Goal: Find specific page/section: Find specific page/section

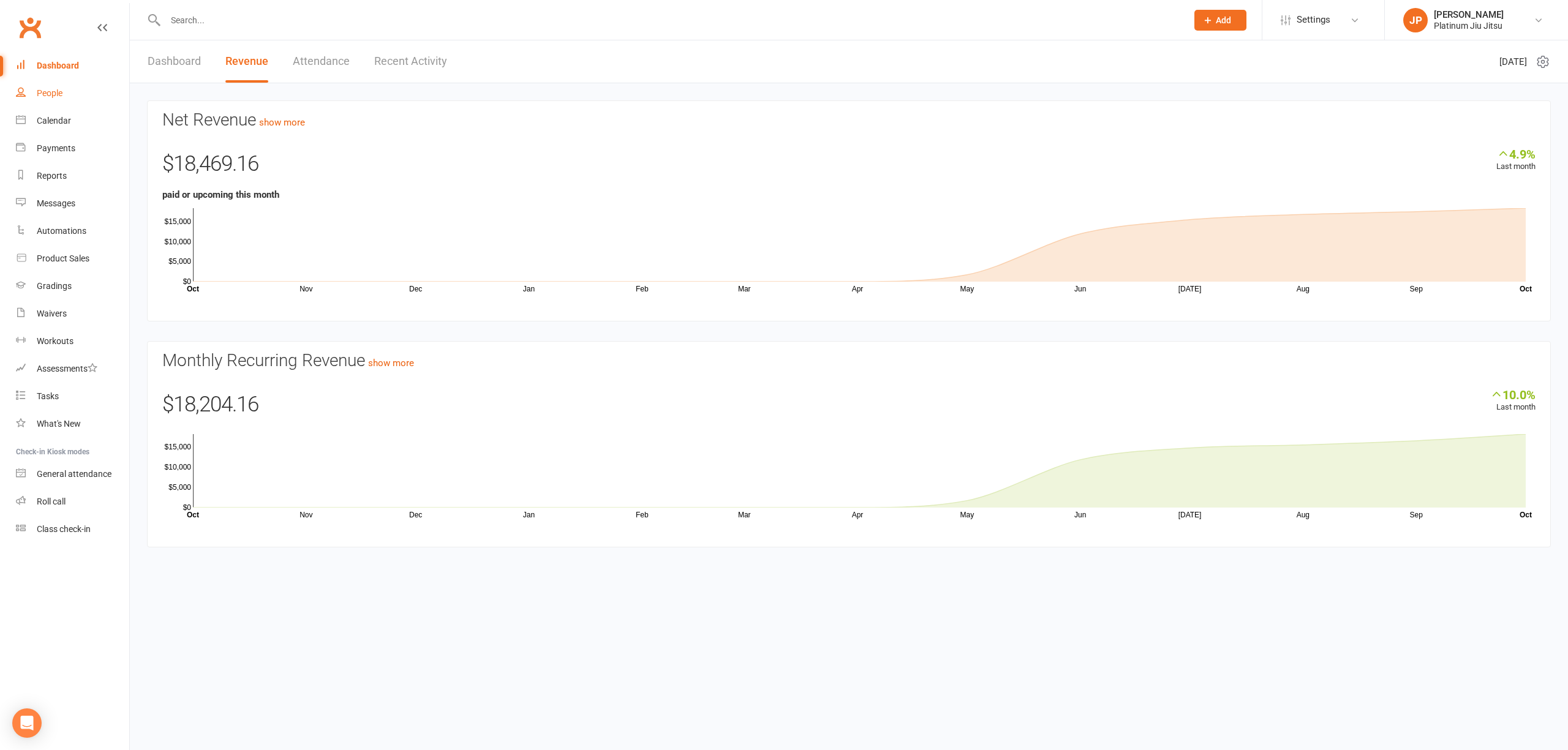
click at [50, 98] on div "People" at bounding box center [50, 93] width 26 height 10
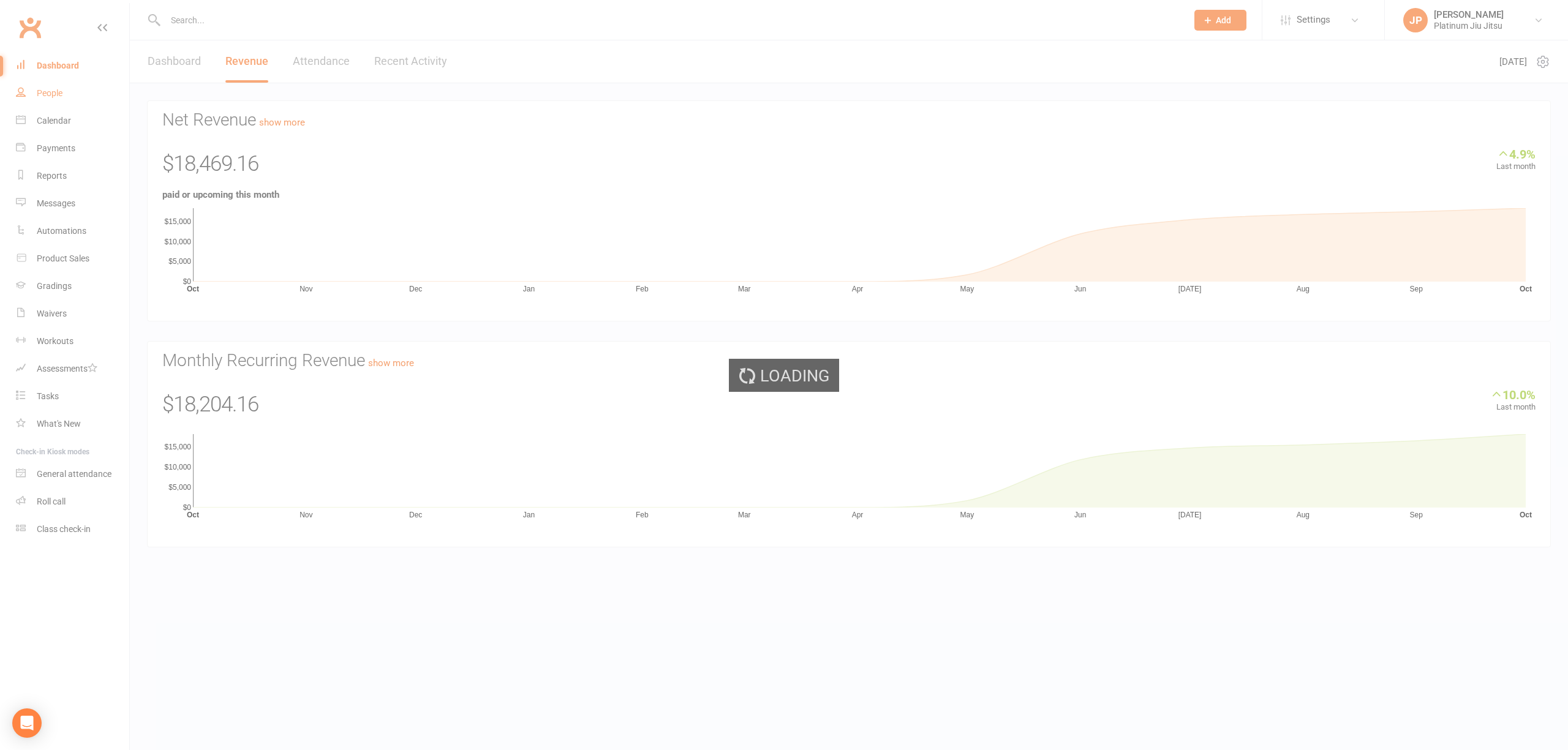
select select "100"
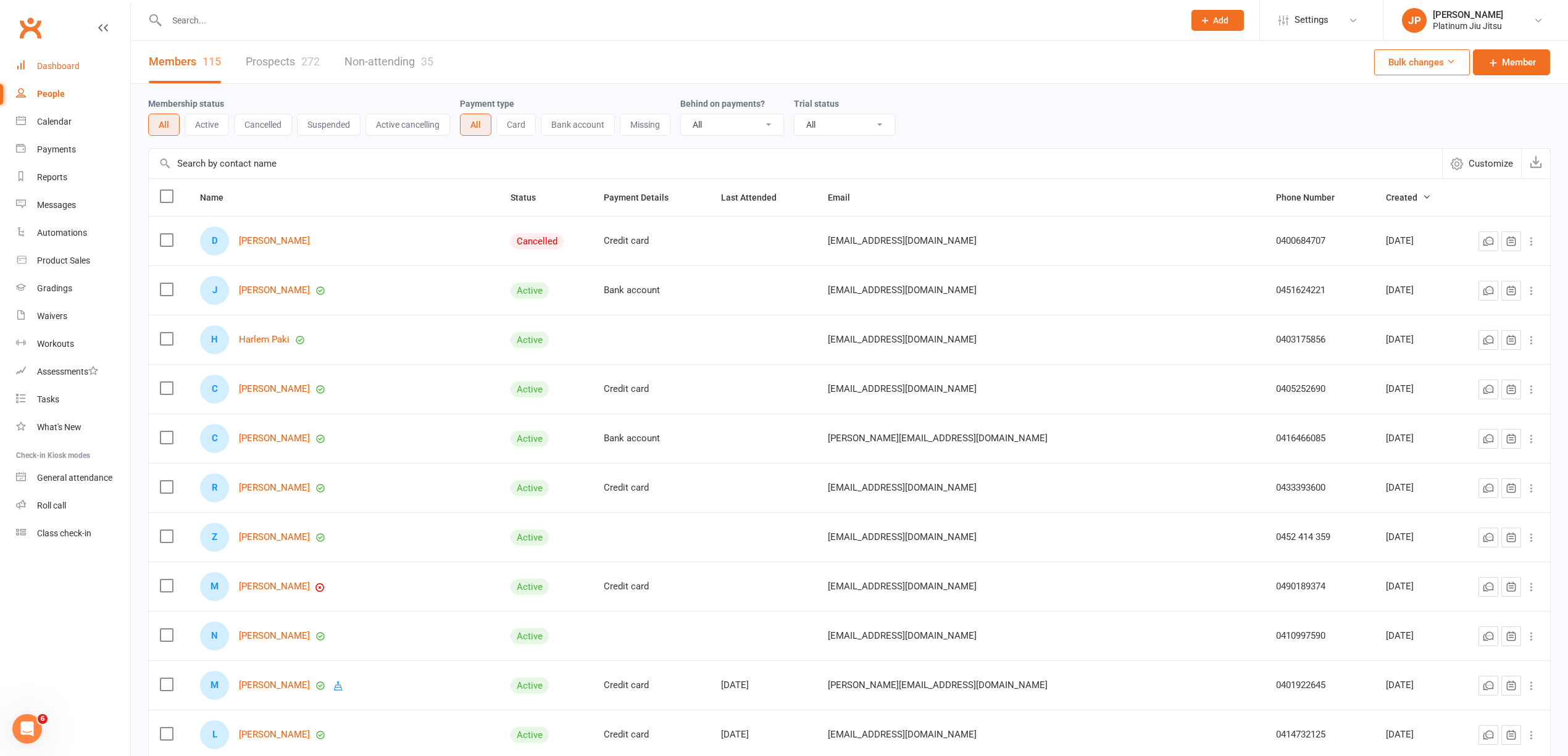
click at [67, 65] on div "Dashboard" at bounding box center [58, 66] width 43 height 10
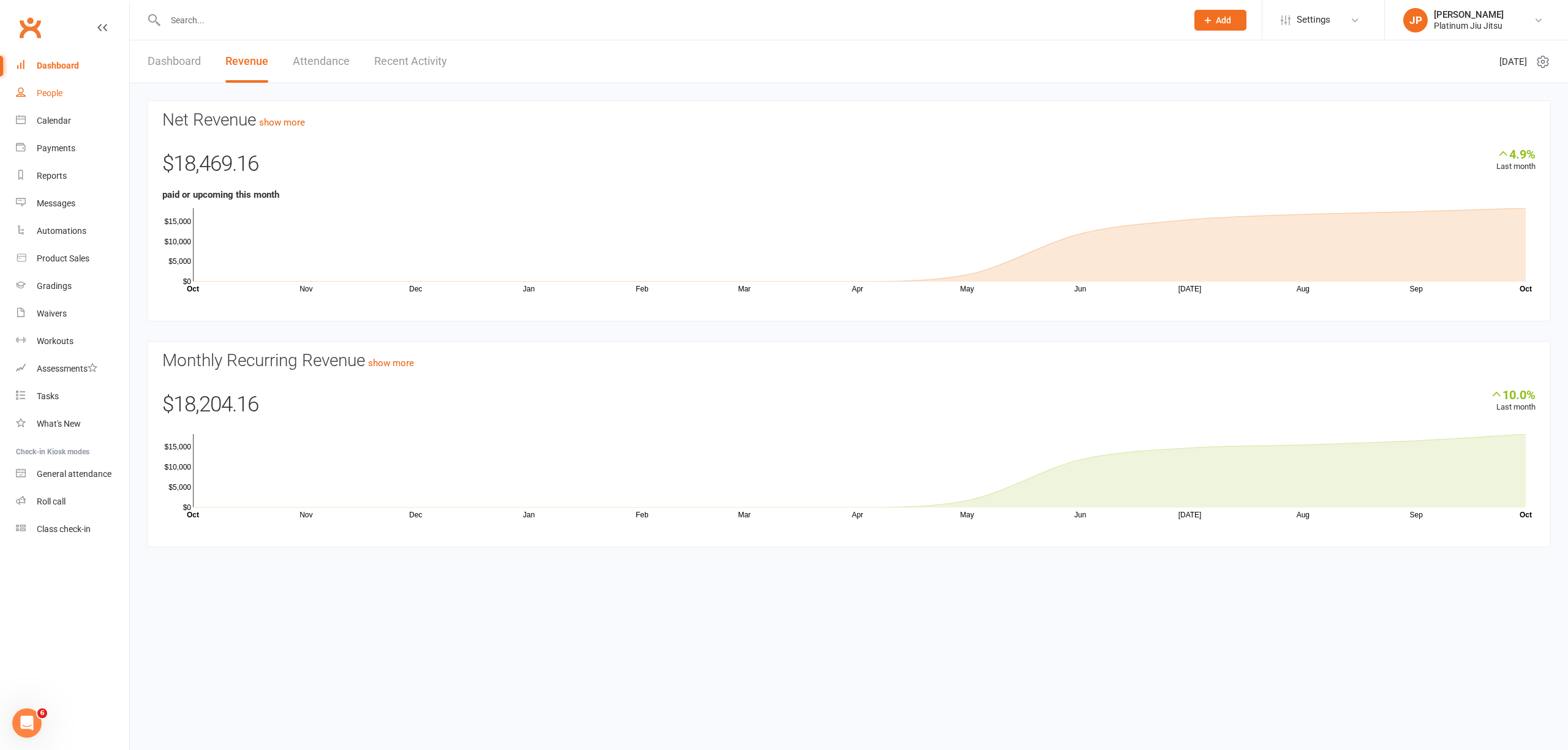
click at [46, 86] on link "People" at bounding box center [73, 93] width 113 height 28
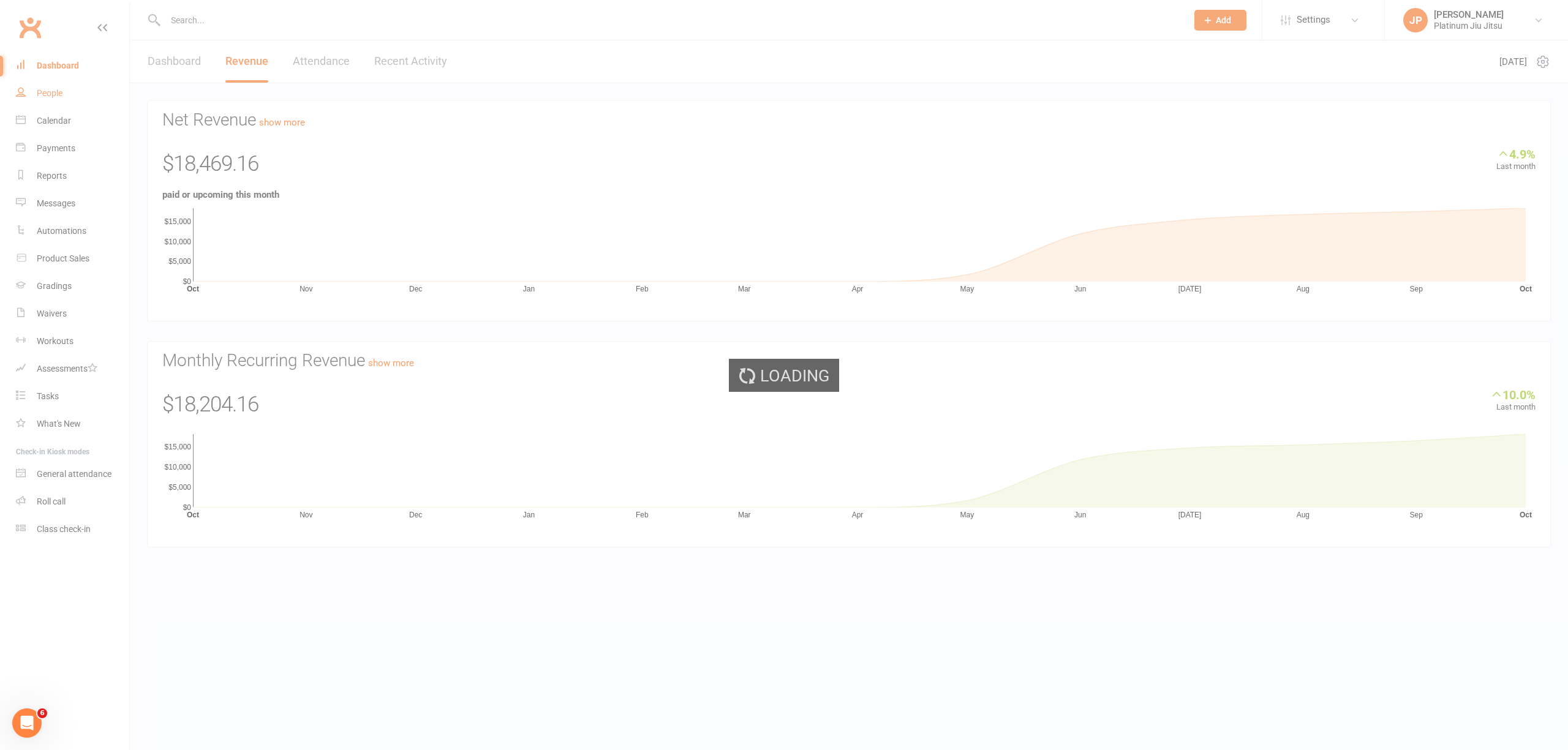
select select "100"
